Goal: Task Accomplishment & Management: Manage account settings

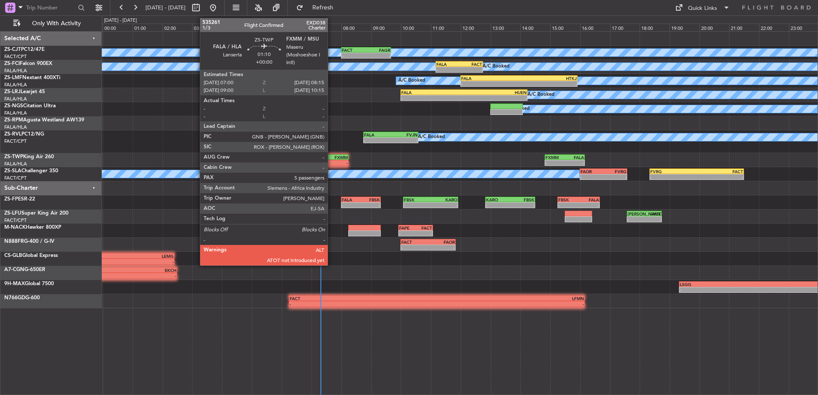
click at [331, 163] on div "-" at bounding box center [339, 162] width 18 height 5
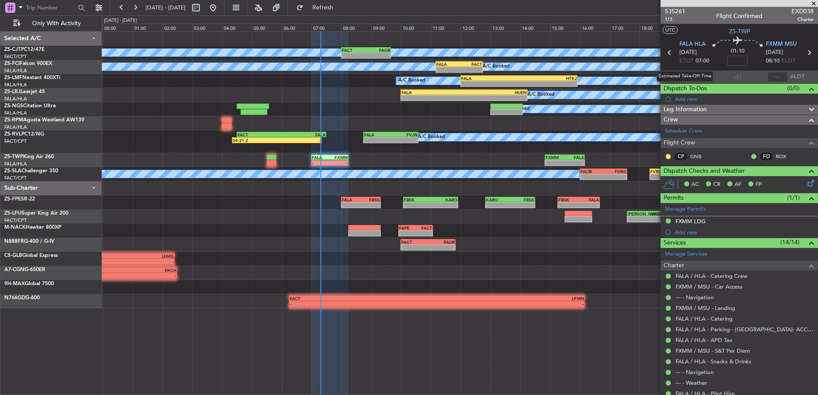
click at [702, 75] on div "Estimated Take-Off Time" at bounding box center [684, 76] width 56 height 11
click at [704, 71] on section "ATOT ALDT" at bounding box center [738, 77] width 157 height 13
click at [700, 74] on input "text" at bounding box center [700, 77] width 21 height 10
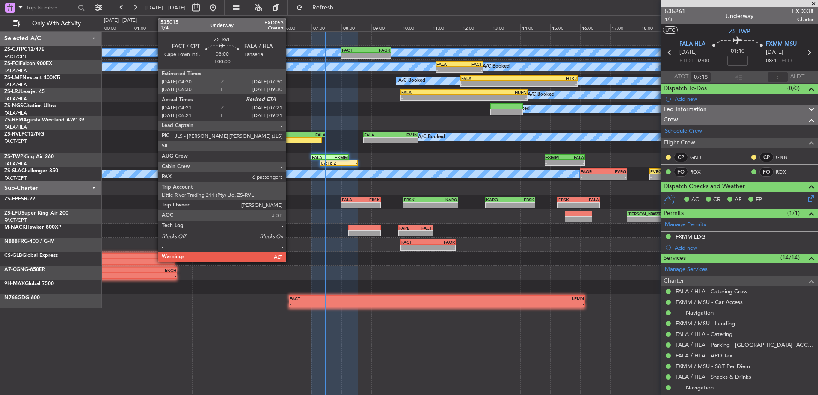
click at [290, 141] on div "-" at bounding box center [299, 140] width 44 height 5
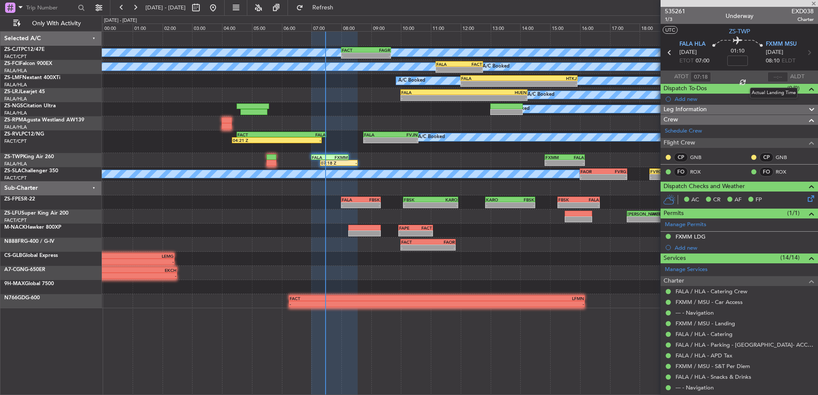
type input "04:21"
type input "6"
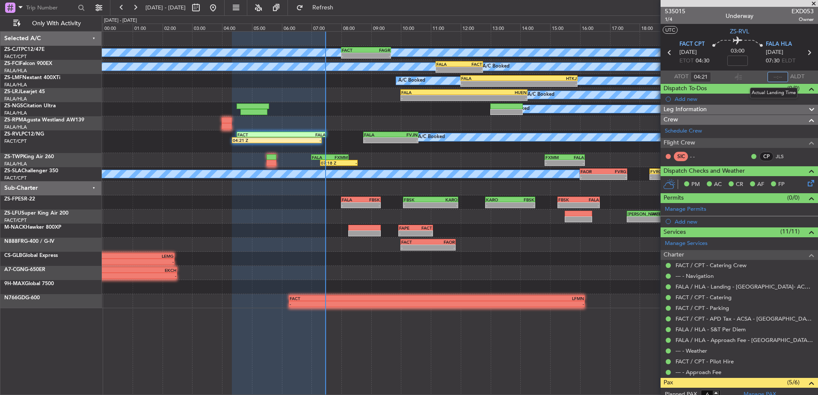
click at [770, 76] on input "text" at bounding box center [777, 77] width 21 height 10
type input "07:25"
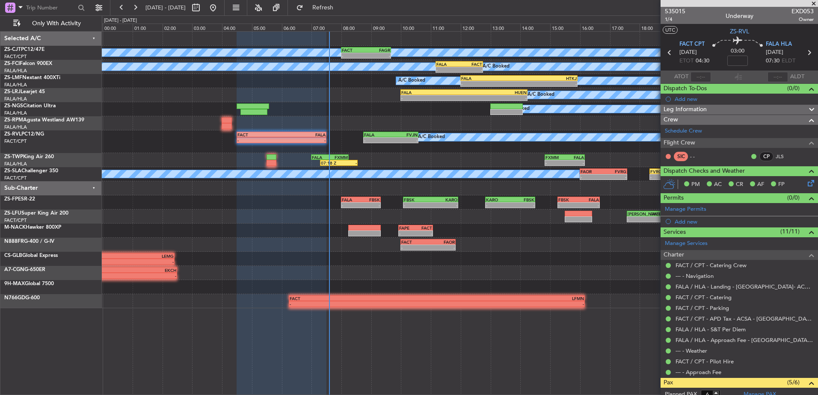
click at [815, 4] on span at bounding box center [813, 4] width 9 height 8
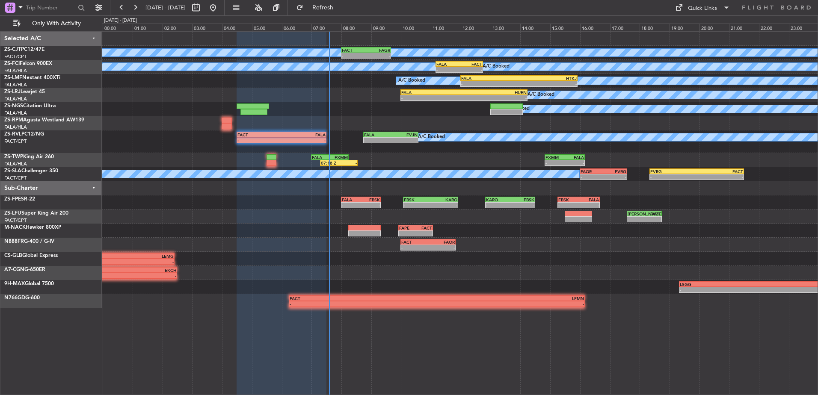
type input "0"
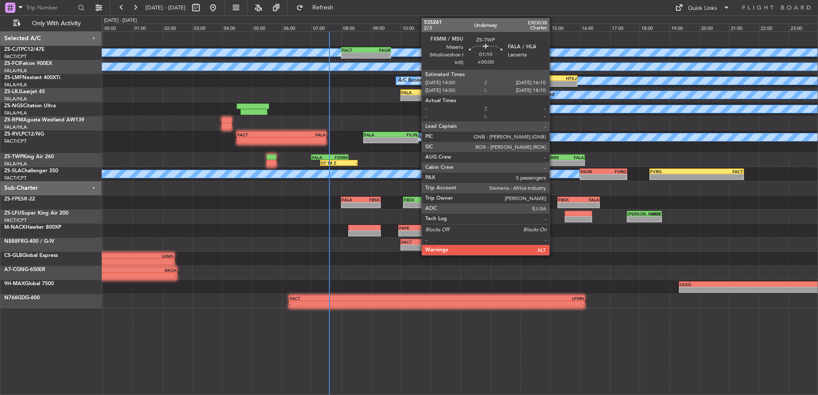
click at [553, 156] on div "FXMM" at bounding box center [554, 157] width 19 height 5
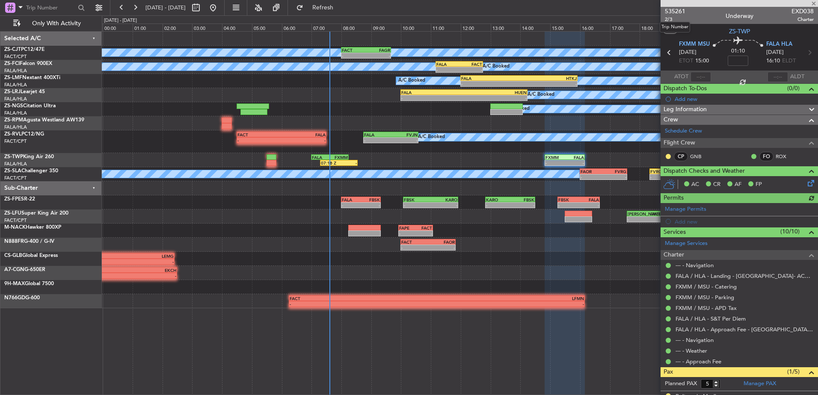
click at [674, 11] on span "535261" at bounding box center [675, 11] width 21 height 9
click at [813, 6] on span at bounding box center [813, 4] width 9 height 8
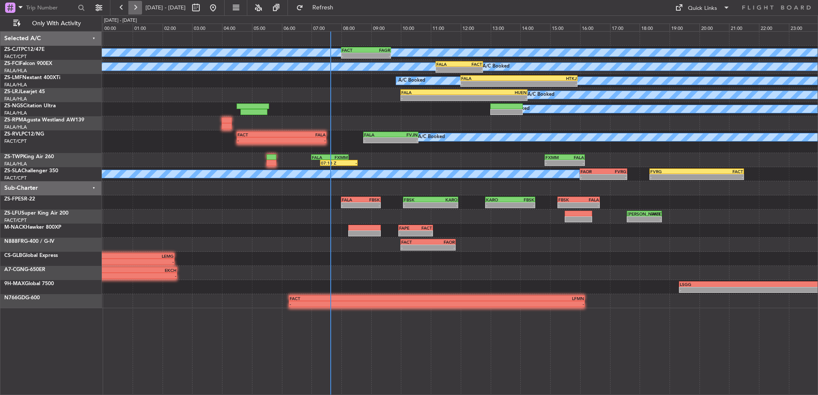
click at [136, 9] on button at bounding box center [135, 8] width 14 height 14
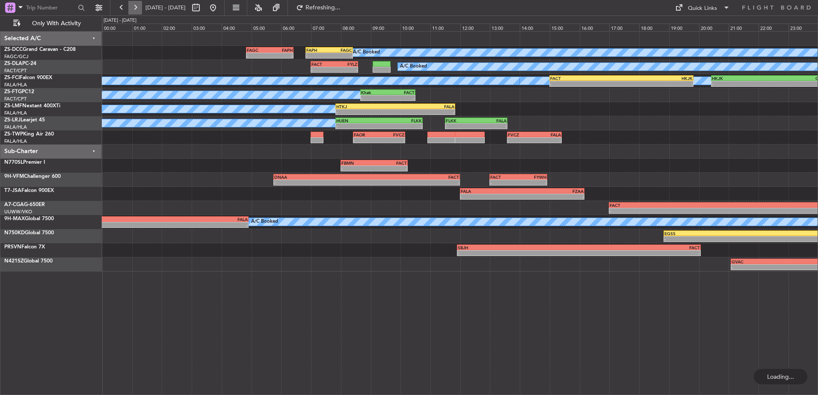
click at [130, 7] on button at bounding box center [135, 8] width 14 height 14
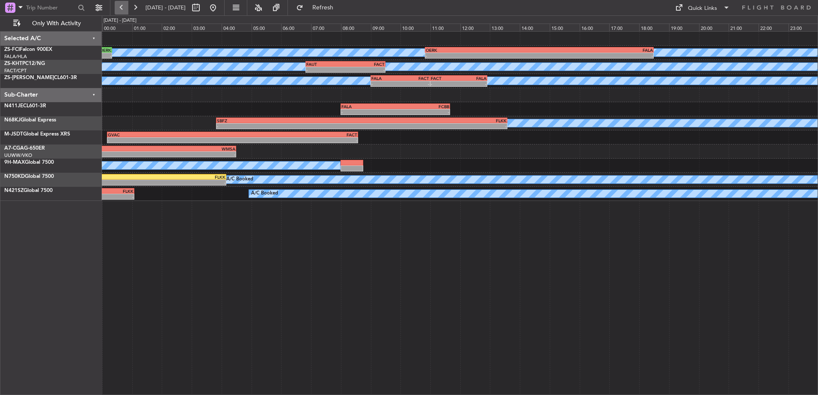
click at [120, 7] on button at bounding box center [122, 8] width 14 height 14
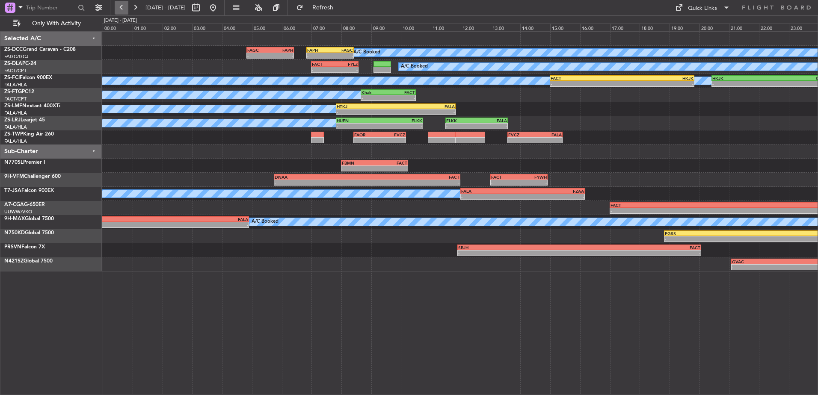
click at [120, 7] on button at bounding box center [122, 8] width 14 height 14
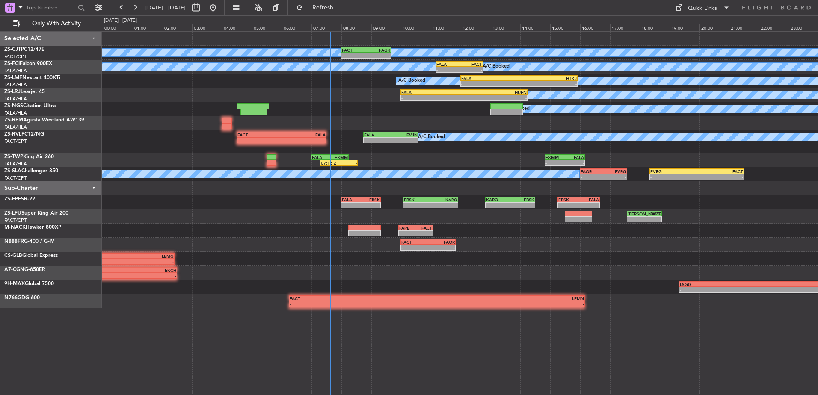
click at [144, 6] on span "[DATE] - [DATE]" at bounding box center [165, 8] width 47 height 14
click at [135, 8] on button at bounding box center [135, 8] width 14 height 14
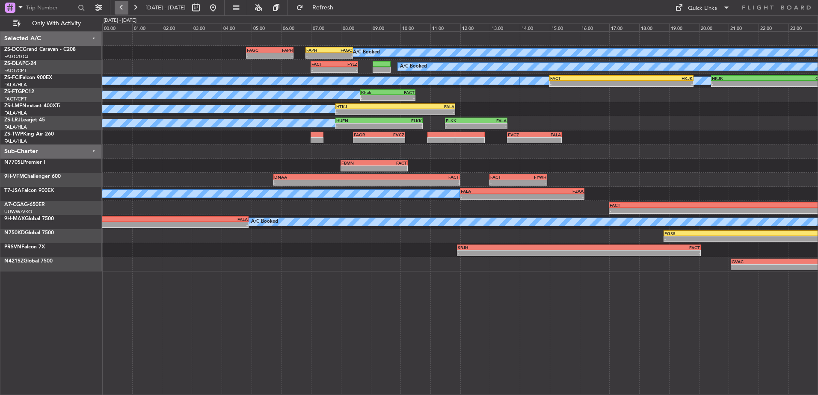
click at [116, 5] on button at bounding box center [122, 8] width 14 height 14
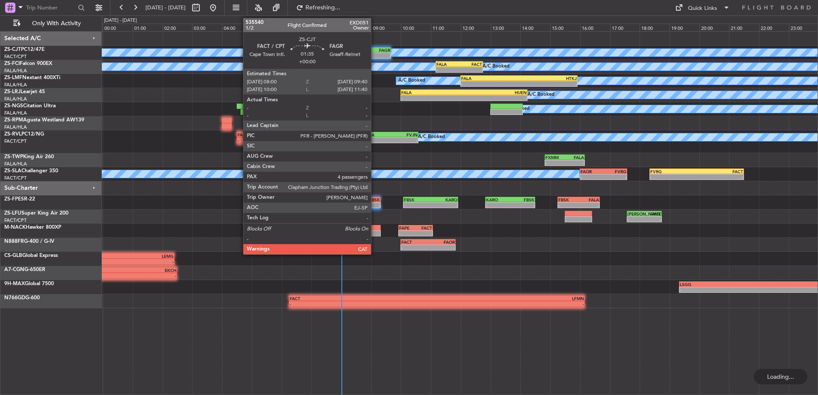
click at [375, 50] on div "FAGR" at bounding box center [378, 49] width 24 height 5
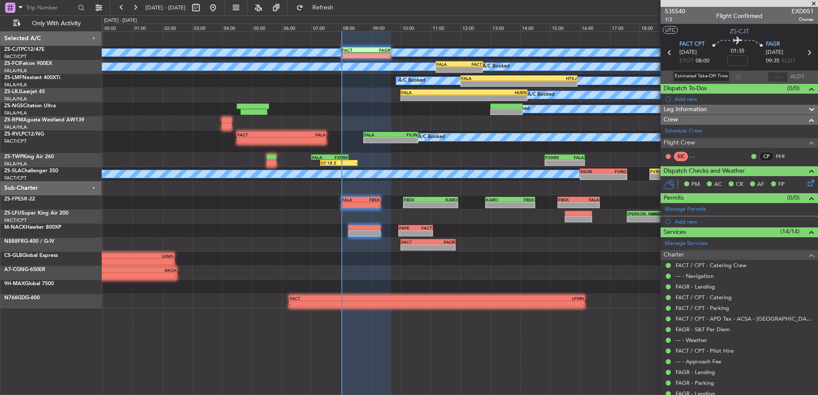
click at [700, 77] on div "Estimated Take-Off Time" at bounding box center [701, 76] width 56 height 11
click at [706, 75] on input "text" at bounding box center [700, 77] width 21 height 10
type input "07:54"
click at [812, 4] on span at bounding box center [813, 4] width 9 height 8
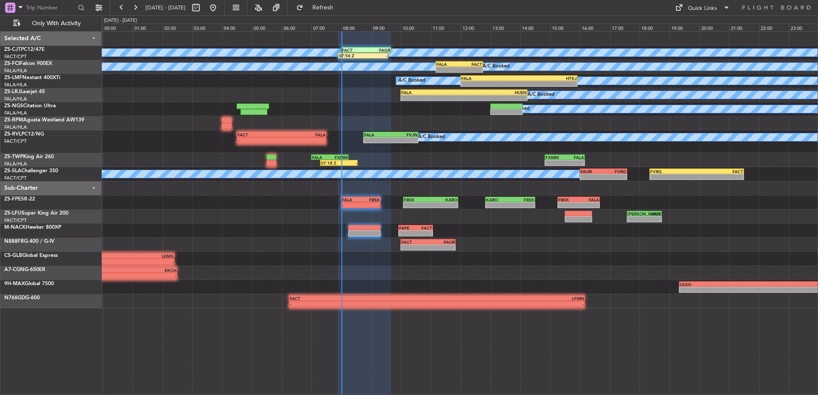
type input "0"
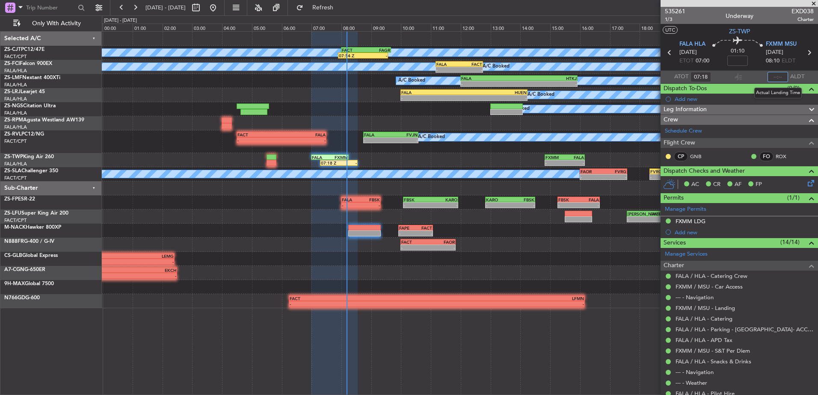
click at [771, 77] on input "text" at bounding box center [777, 77] width 21 height 10
type input "08:10"
click at [810, 2] on span at bounding box center [813, 4] width 9 height 8
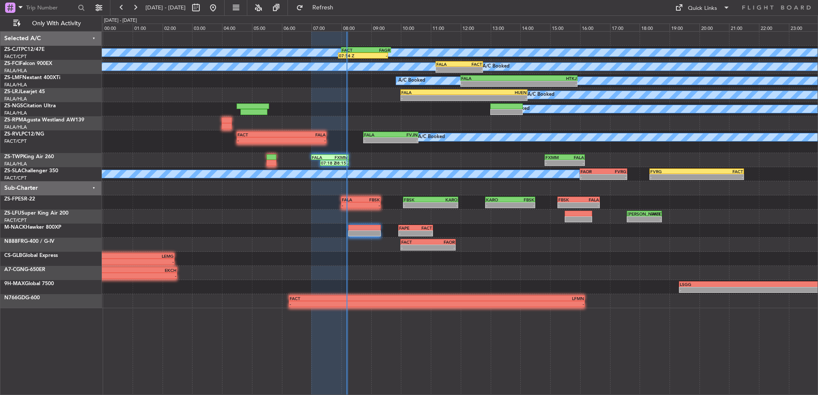
type input "0"
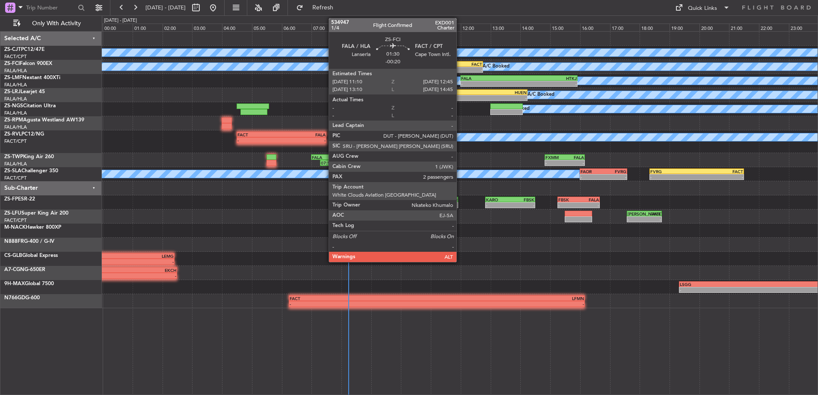
click at [460, 68] on div "-" at bounding box center [470, 69] width 23 height 5
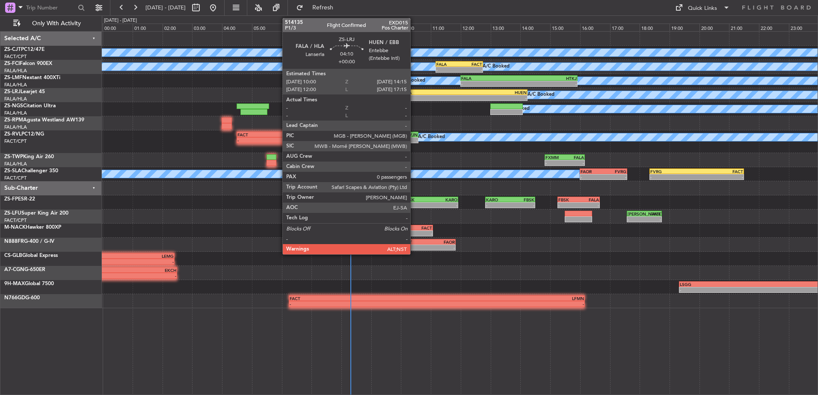
click at [414, 91] on div "FALA" at bounding box center [432, 92] width 62 height 5
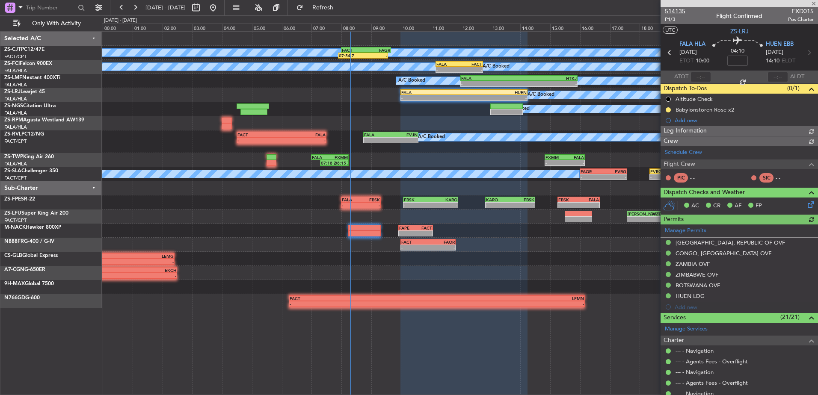
click at [678, 8] on span "514135" at bounding box center [675, 11] width 21 height 9
click at [816, 3] on span at bounding box center [813, 4] width 9 height 8
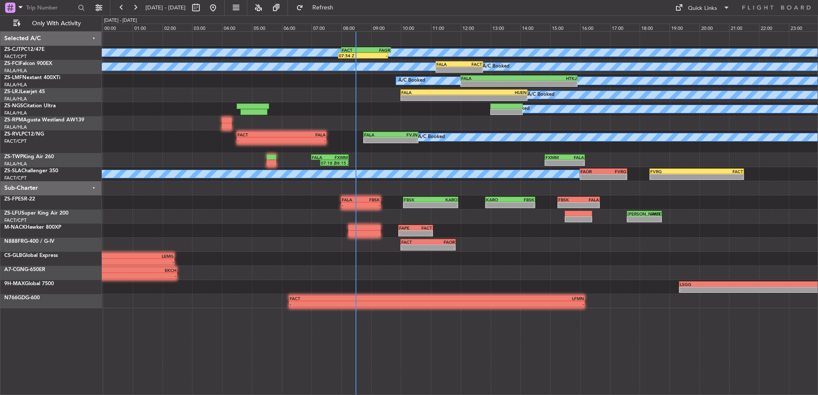
click at [387, 145] on div "A/C Booked - - FACT 04:30 Z FALA 07:30 Z - - FALA 08:45 Z FVJN 10:35 Z" at bounding box center [459, 141] width 715 height 23
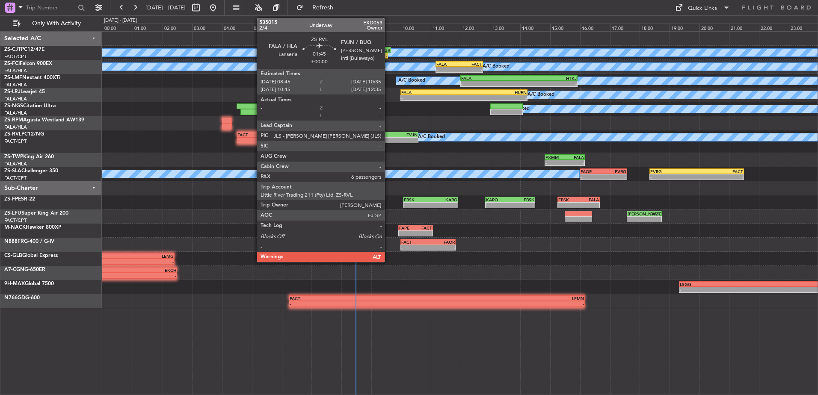
click at [388, 133] on div "FALA" at bounding box center [377, 134] width 27 height 5
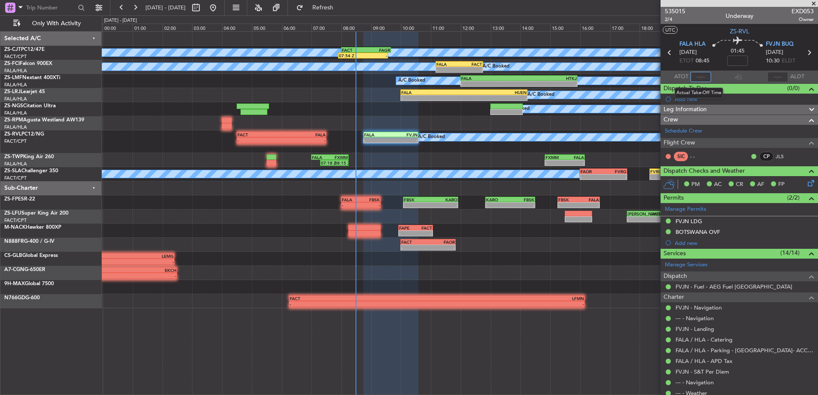
click at [694, 75] on input "text" at bounding box center [700, 77] width 21 height 10
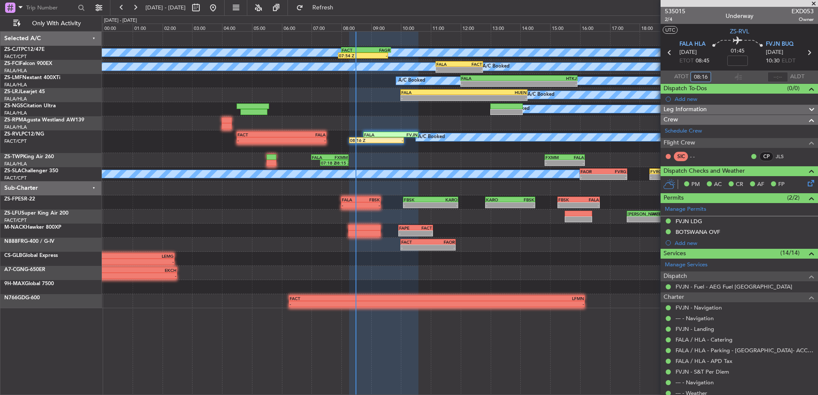
type input "08:16"
click at [811, 6] on span at bounding box center [813, 4] width 9 height 8
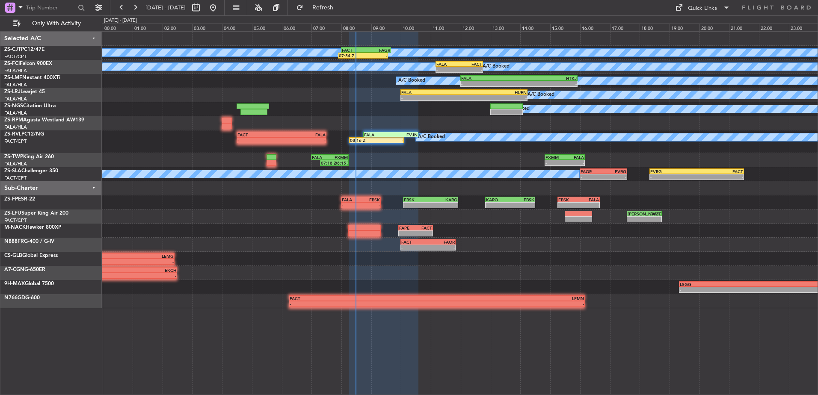
type input "0"
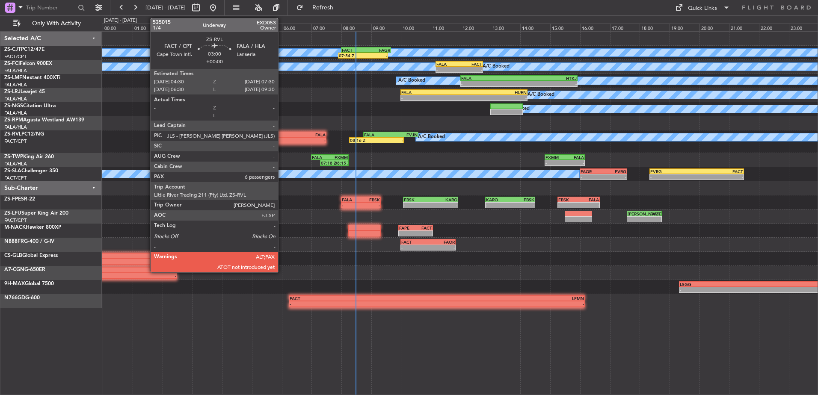
click at [282, 141] on div "-" at bounding box center [303, 140] width 44 height 5
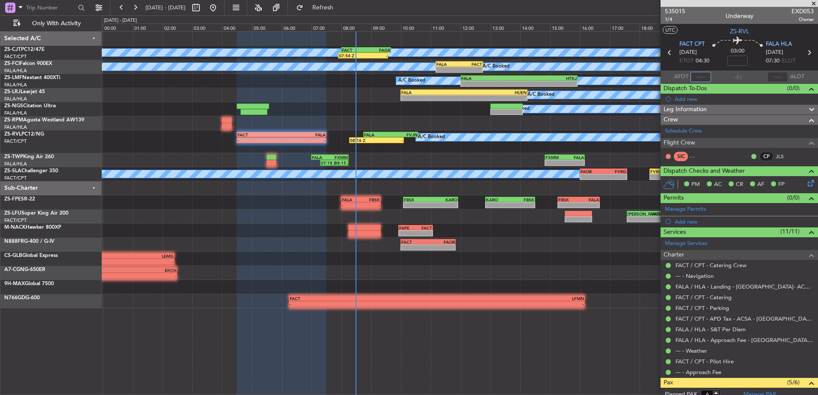
click at [701, 73] on input "text" at bounding box center [700, 77] width 21 height 10
type input "04:21"
click at [771, 78] on input "text" at bounding box center [777, 77] width 21 height 10
type input "07:25"
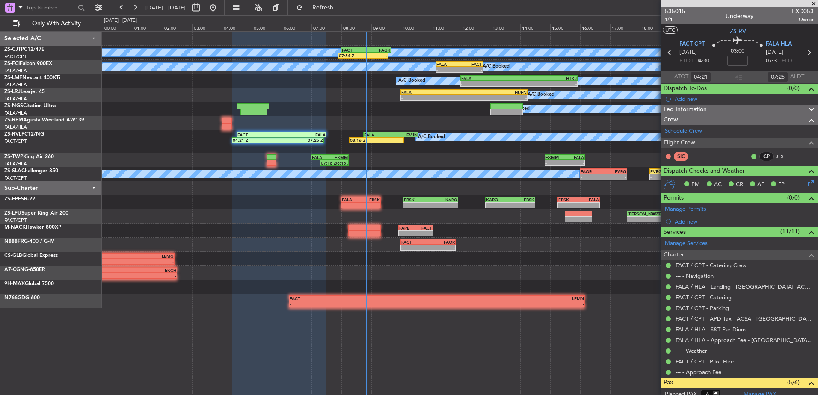
click at [815, 0] on span at bounding box center [813, 4] width 9 height 8
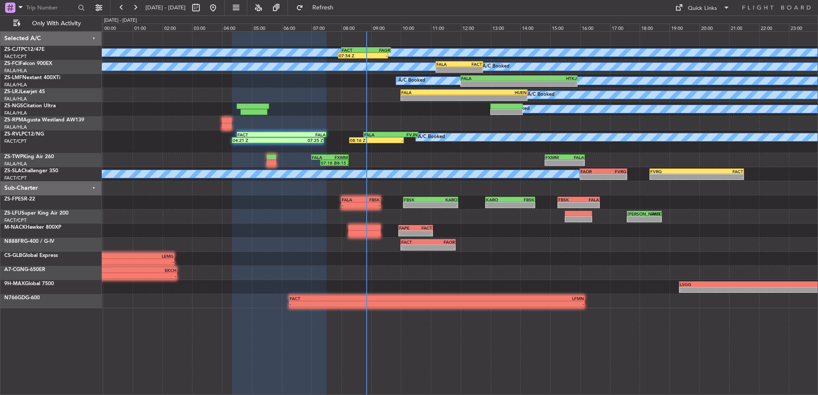
type input "0"
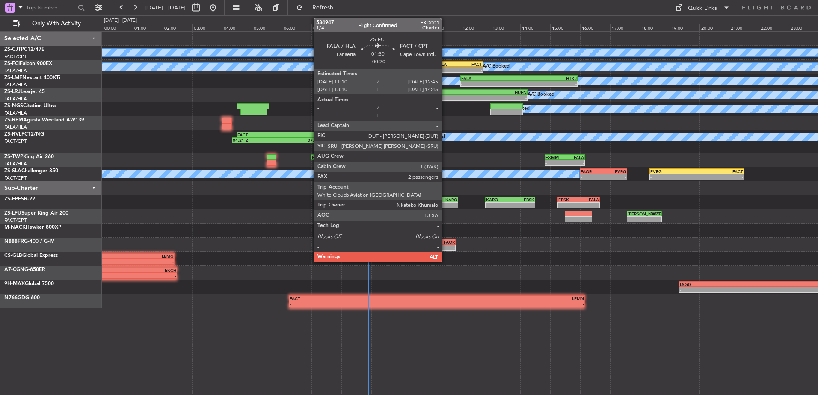
click at [445, 71] on div "-" at bounding box center [447, 69] width 23 height 5
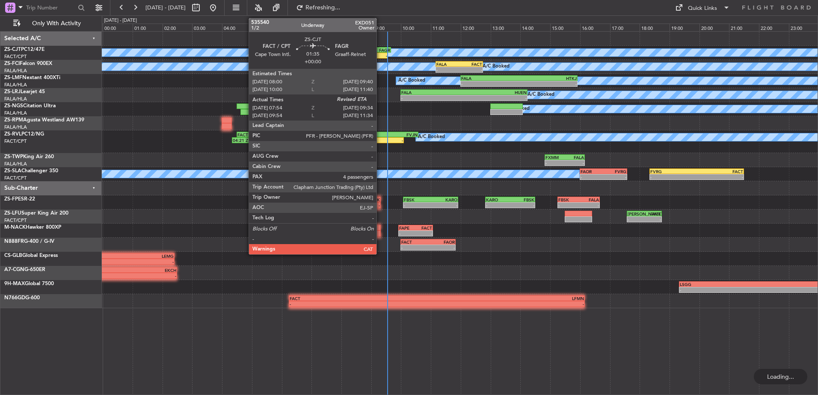
click at [380, 58] on div "-" at bounding box center [375, 55] width 24 height 5
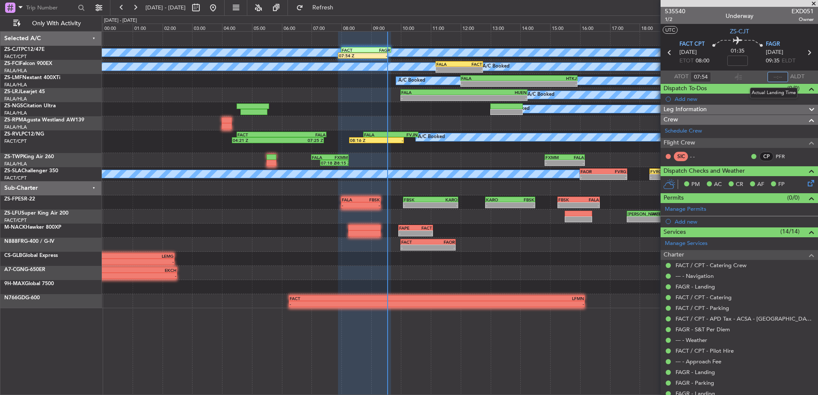
click at [773, 75] on input "text" at bounding box center [777, 77] width 21 height 10
type input "09:20"
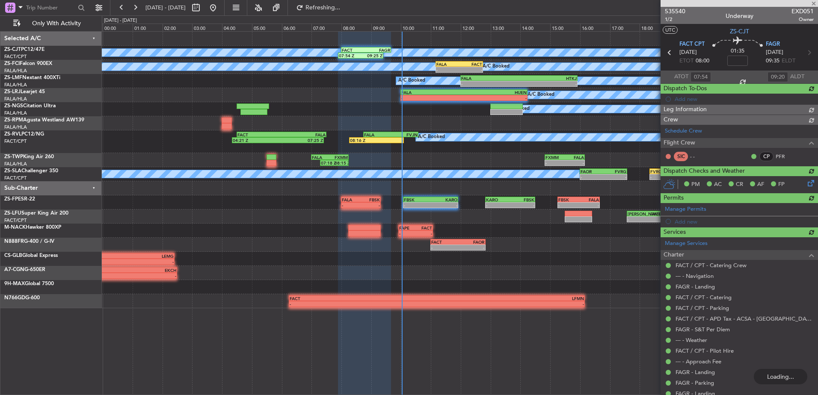
click at [811, 0] on div at bounding box center [738, 3] width 157 height 7
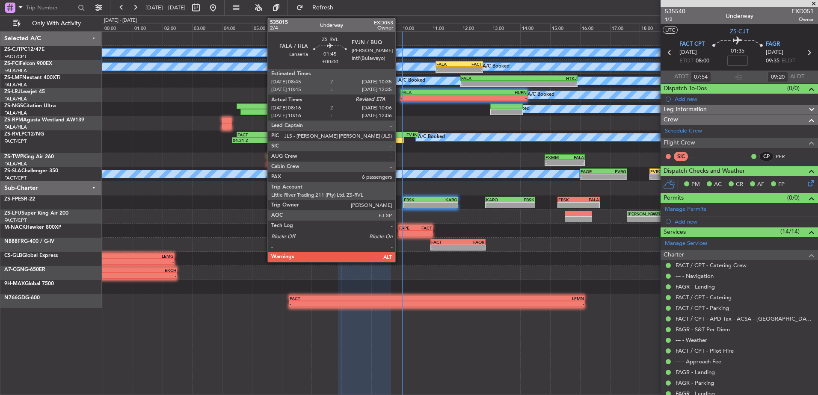
click at [399, 132] on div "FVJN" at bounding box center [403, 134] width 27 height 5
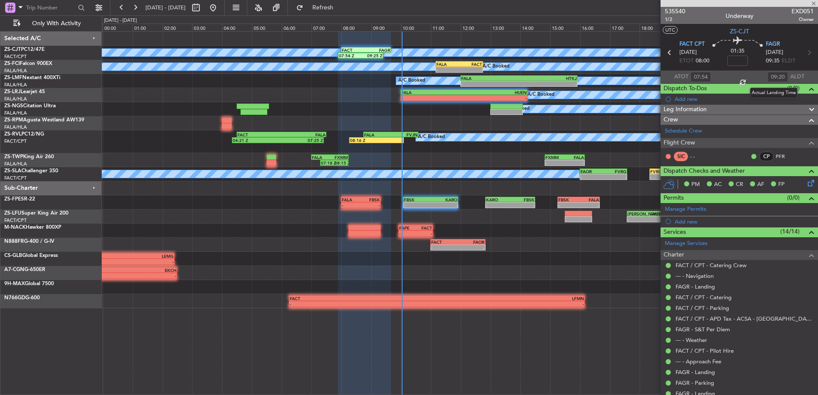
type input "08:16"
type input "6"
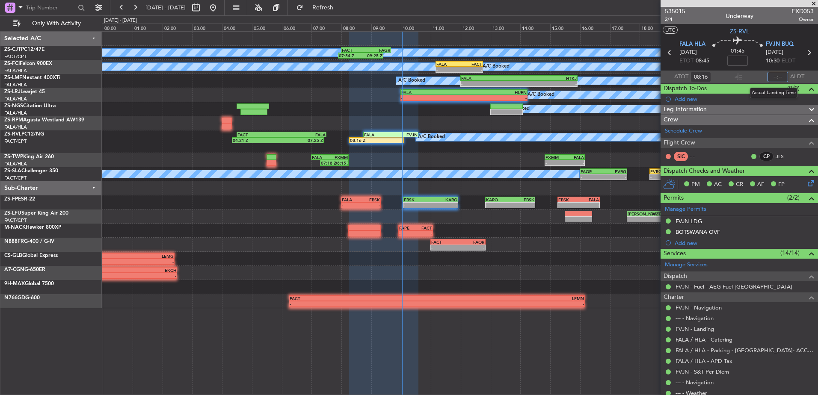
click at [776, 78] on input "text" at bounding box center [777, 77] width 21 height 10
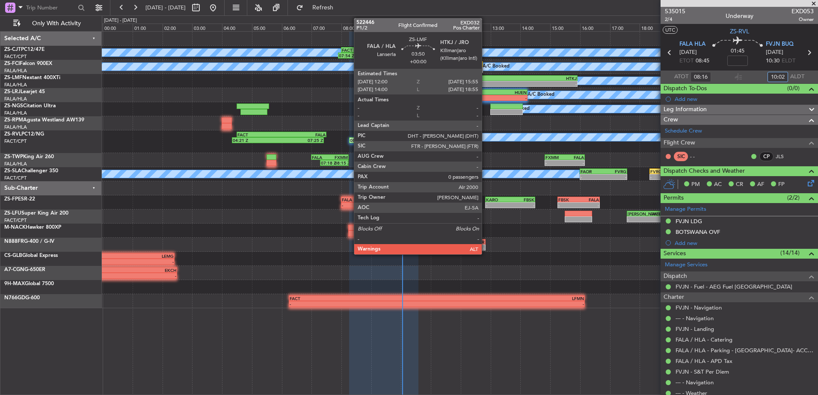
click at [485, 75] on div "FALA 12:00 Z HTKJ 15:55 Z" at bounding box center [518, 78] width 117 height 6
type input "10:02"
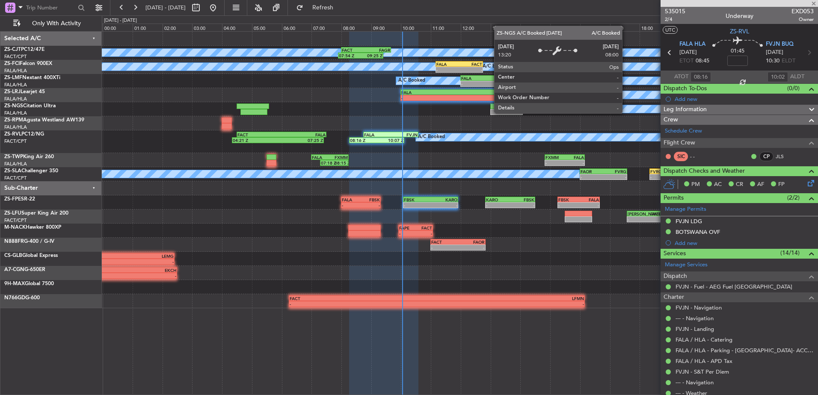
type input "0"
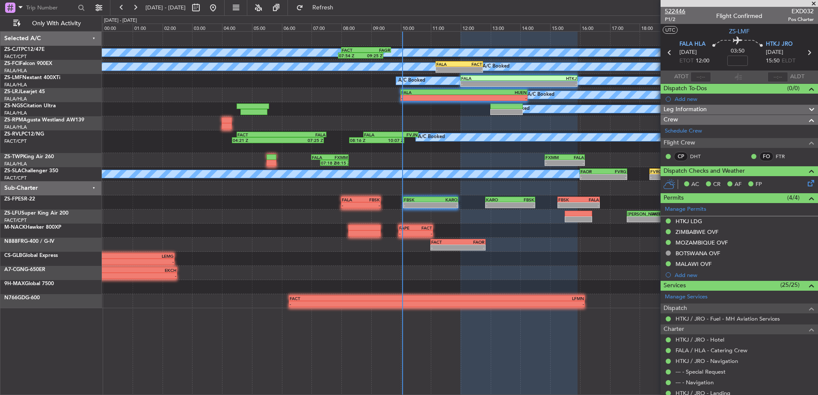
click at [671, 15] on span "522446" at bounding box center [675, 11] width 21 height 9
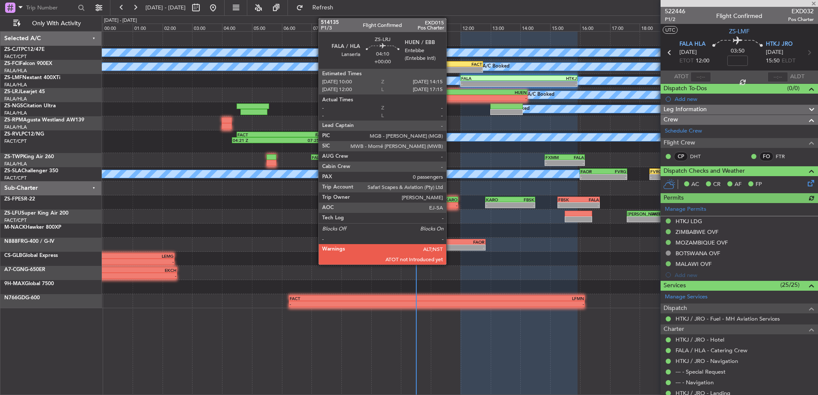
click at [450, 95] on div "- -" at bounding box center [463, 98] width 127 height 6
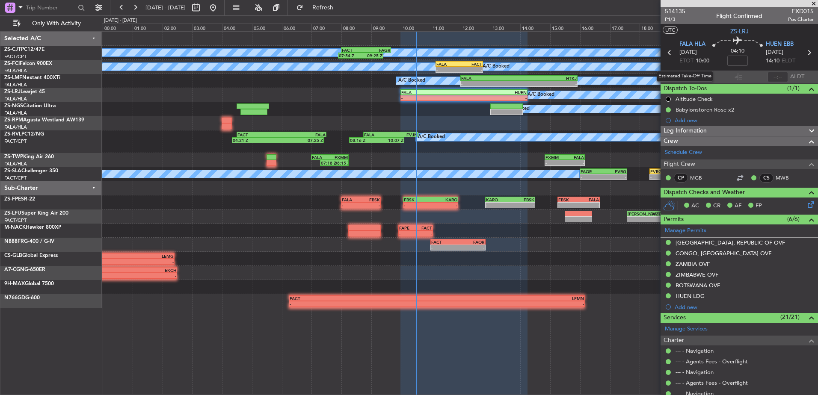
click at [694, 75] on div "Estimated Take-Off Time" at bounding box center [684, 76] width 56 height 11
click at [699, 76] on input "text" at bounding box center [700, 77] width 21 height 10
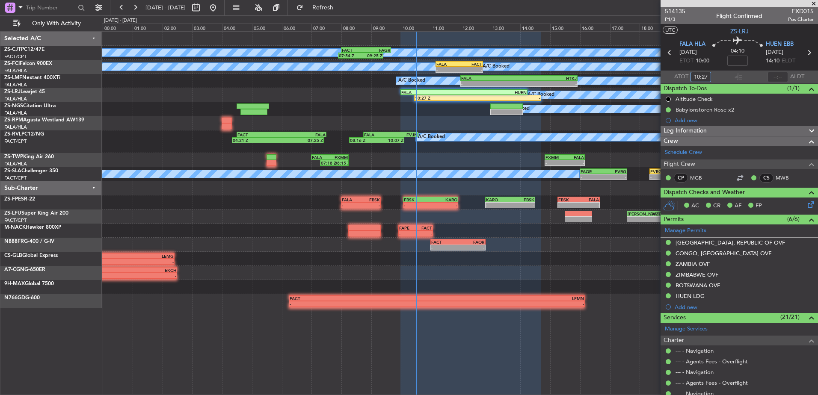
type input "10:27"
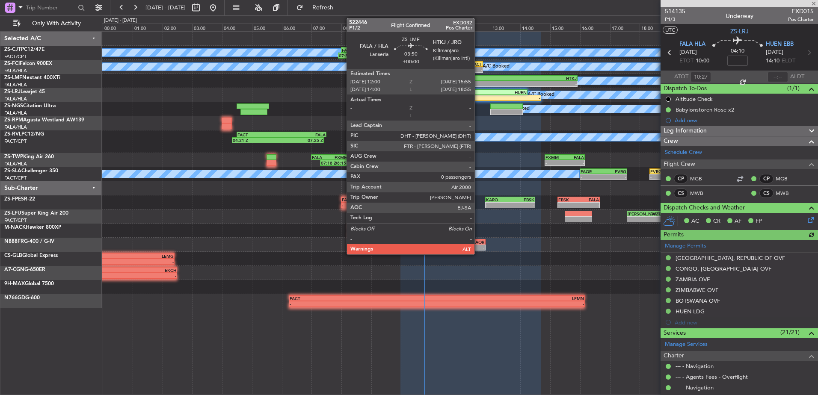
click at [478, 80] on div "FALA" at bounding box center [490, 78] width 58 height 5
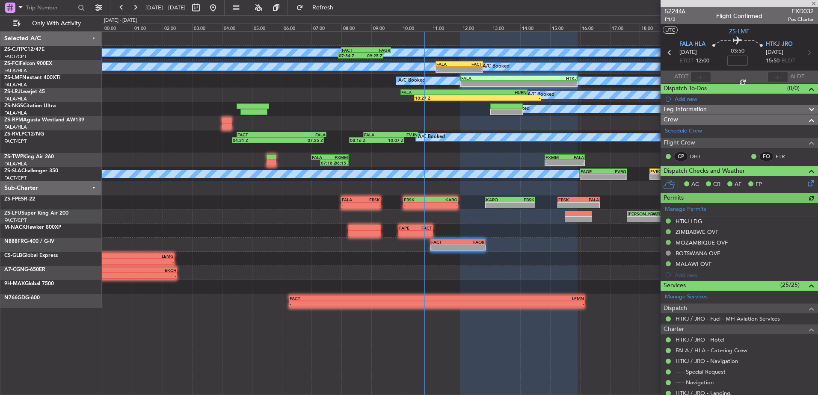
click at [678, 11] on span "522446" at bounding box center [675, 11] width 21 height 9
